Goal: Task Accomplishment & Management: Use online tool/utility

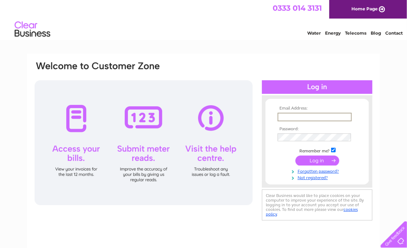
click at [298, 116] on input "text" at bounding box center [315, 117] width 74 height 9
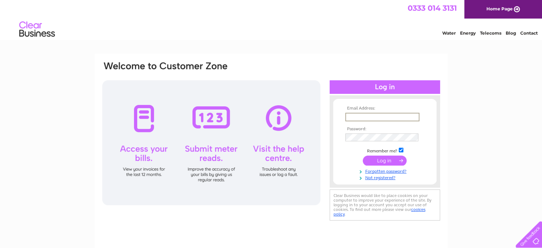
click at [359, 119] on input "text" at bounding box center [382, 117] width 74 height 9
type input "[EMAIL_ADDRESS][DOMAIN_NAME]"
click at [386, 158] on input "submit" at bounding box center [385, 160] width 44 height 10
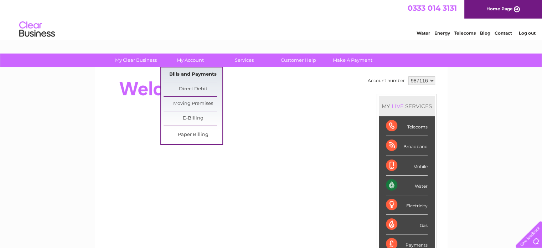
click at [191, 71] on link "Bills and Payments" at bounding box center [193, 74] width 59 height 14
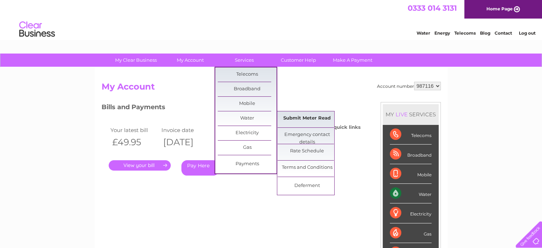
click at [301, 123] on link "Submit Meter Read" at bounding box center [307, 118] width 59 height 14
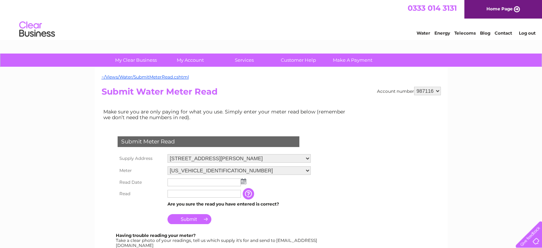
click at [244, 182] on img at bounding box center [243, 181] width 5 height 6
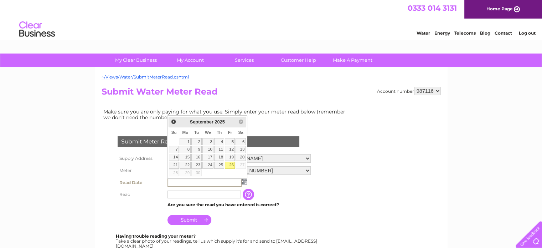
click at [230, 164] on link "26" at bounding box center [230, 165] width 10 height 7
type input "2025/09/26"
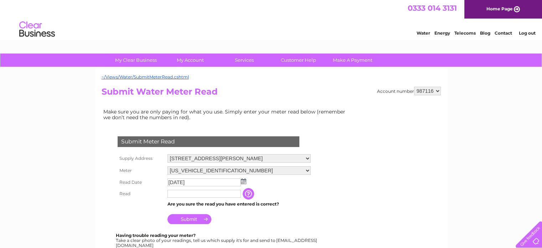
click at [194, 191] on input "text" at bounding box center [204, 194] width 73 height 8
type input "00058"
click at [188, 218] on input "Submit" at bounding box center [190, 220] width 44 height 10
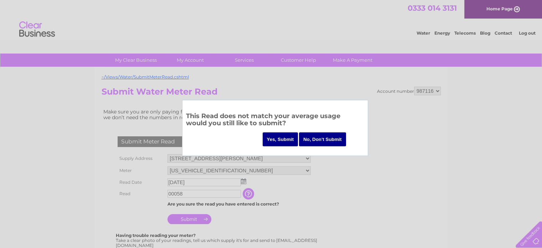
click at [282, 139] on input "Yes, Submit" at bounding box center [281, 139] width 36 height 14
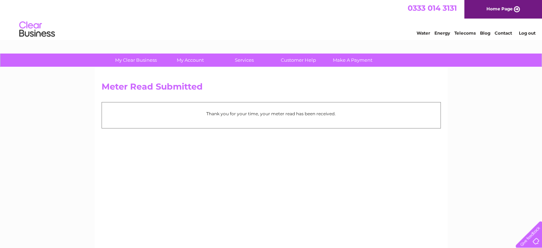
click at [528, 34] on link "Log out" at bounding box center [527, 32] width 17 height 5
